Goal: Find specific page/section: Find specific page/section

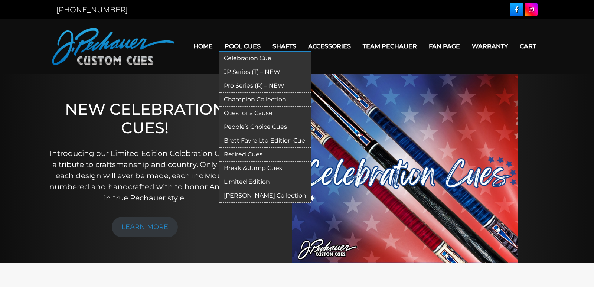
click at [247, 154] on link "Retired Cues" at bounding box center [264, 155] width 91 height 14
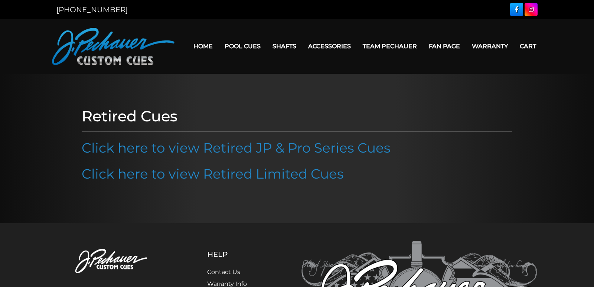
click at [231, 138] on p "Click here to view Retired JP & Pro Series Cues" at bounding box center [297, 148] width 431 height 20
click at [227, 143] on link "Click here to view Retired JP & Pro Series Cues" at bounding box center [236, 148] width 309 height 16
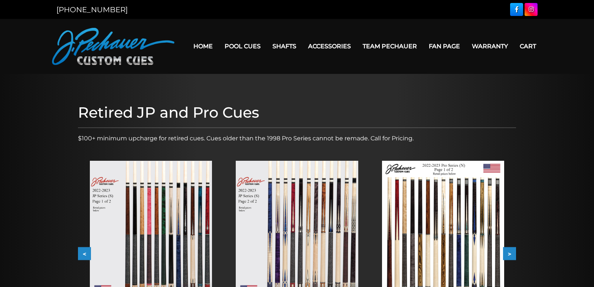
scroll to position [90, 0]
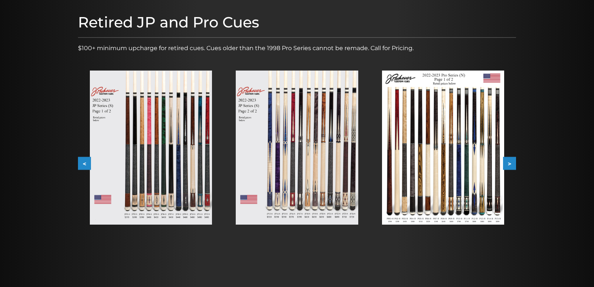
click at [192, 176] on img at bounding box center [151, 148] width 122 height 154
